Goal: Task Accomplishment & Management: Manage account settings

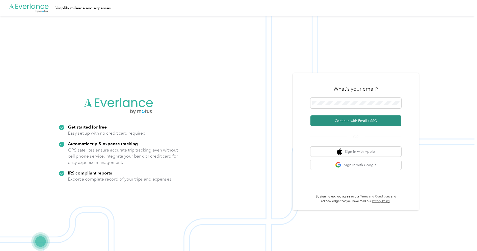
click at [344, 120] on button "Continue with Email / SSO" at bounding box center [356, 120] width 91 height 11
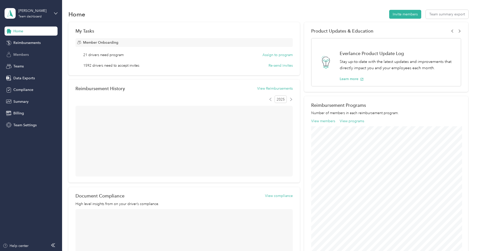
click at [40, 50] on div "Members" at bounding box center [31, 54] width 53 height 9
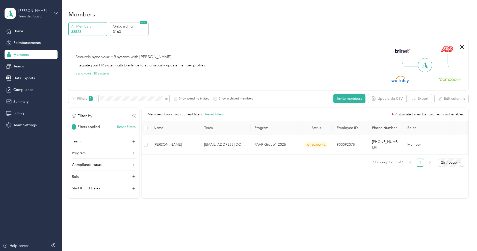
click at [35, 11] on div "[PERSON_NAME]" at bounding box center [34, 10] width 32 height 5
click at [26, 63] on div "Log out" at bounding box center [18, 64] width 19 height 5
